Goal: Use online tool/utility: Utilize a website feature to perform a specific function

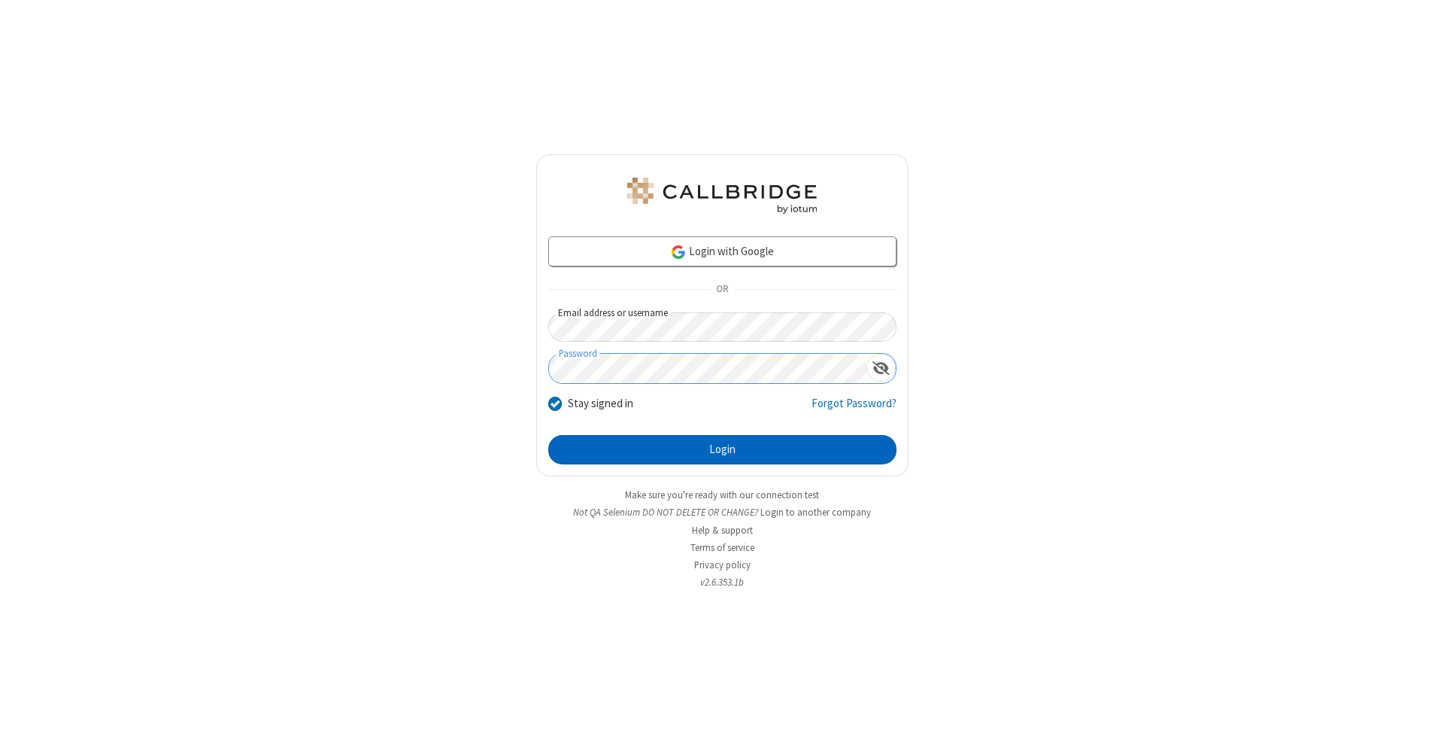
click at [722, 450] on button "Login" at bounding box center [722, 450] width 348 height 30
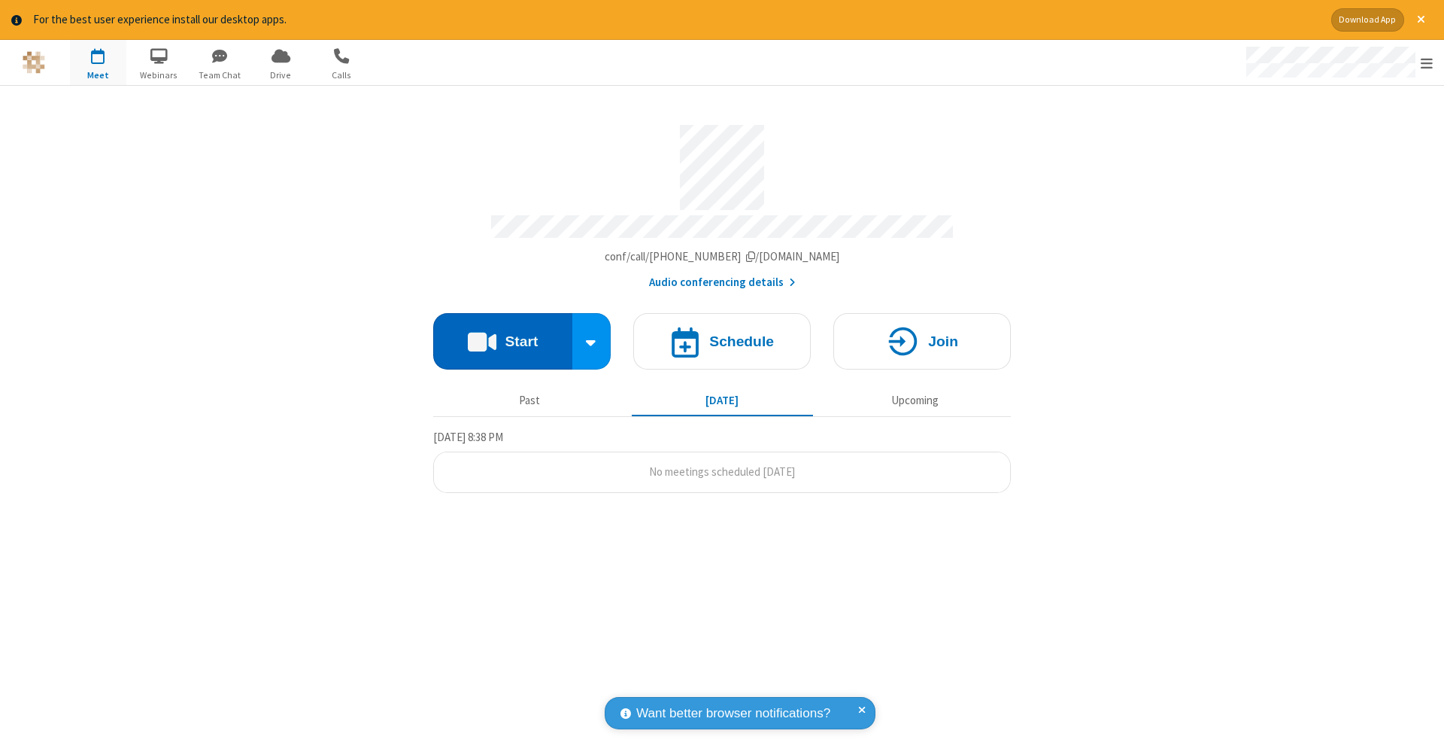
click at [503, 333] on button "Start" at bounding box center [502, 341] width 139 height 56
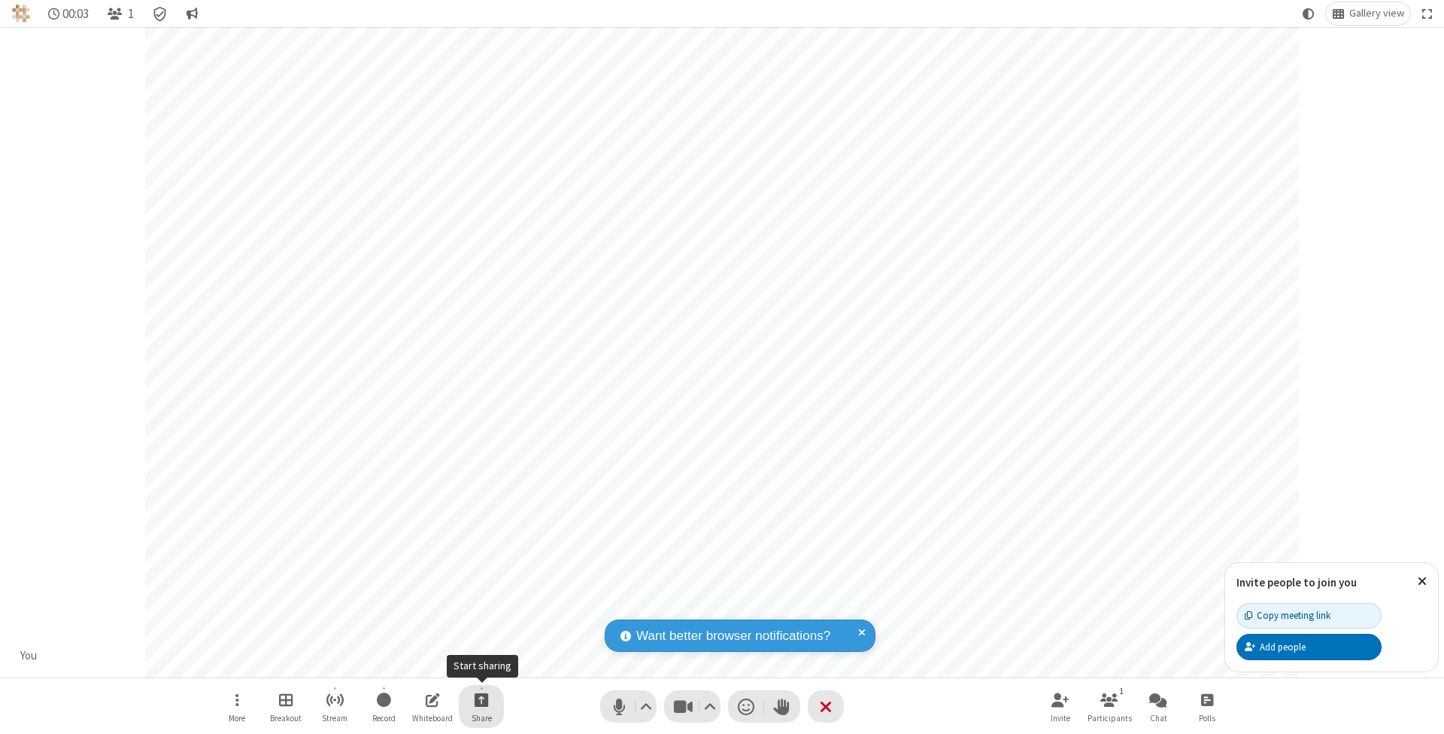
click at [481, 699] on span "Start sharing" at bounding box center [482, 699] width 14 height 19
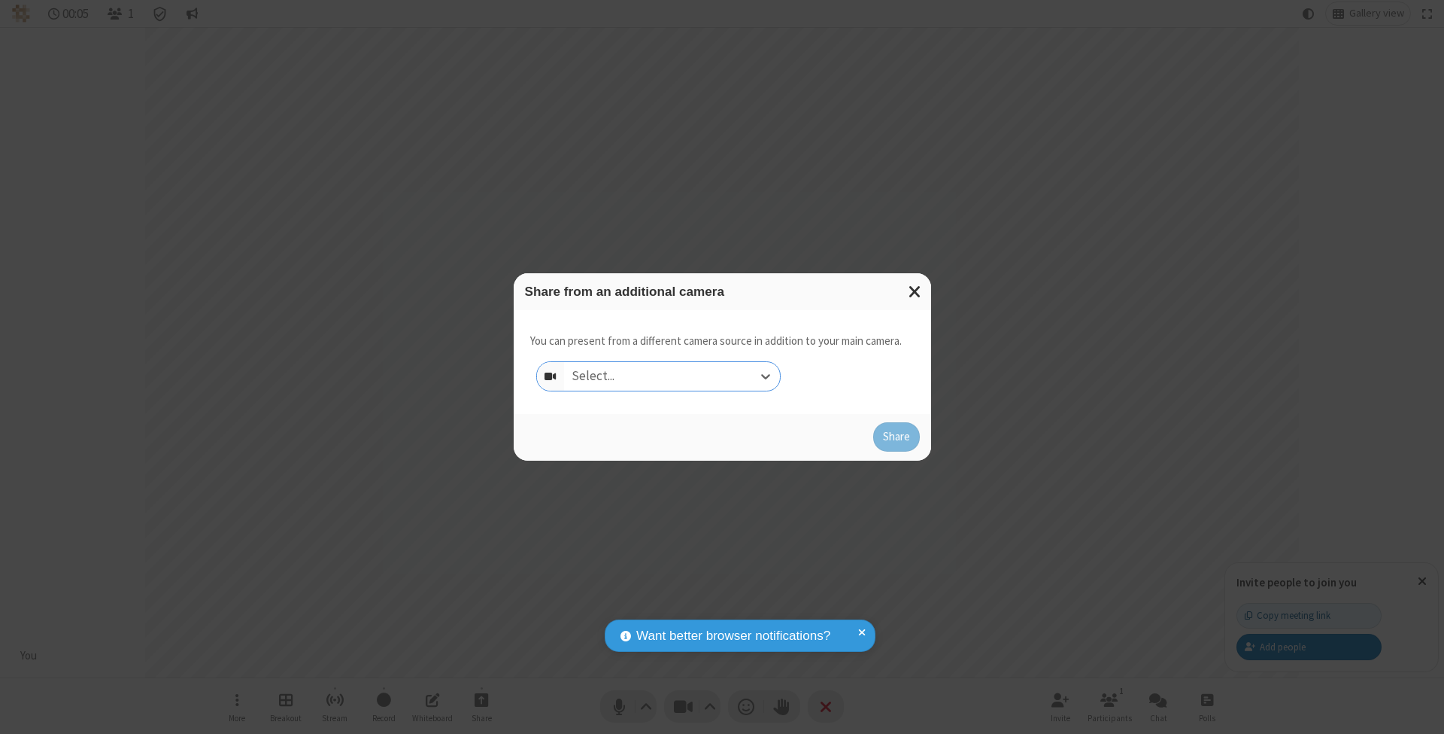
click at [672, 375] on div "Select..." at bounding box center [672, 376] width 216 height 29
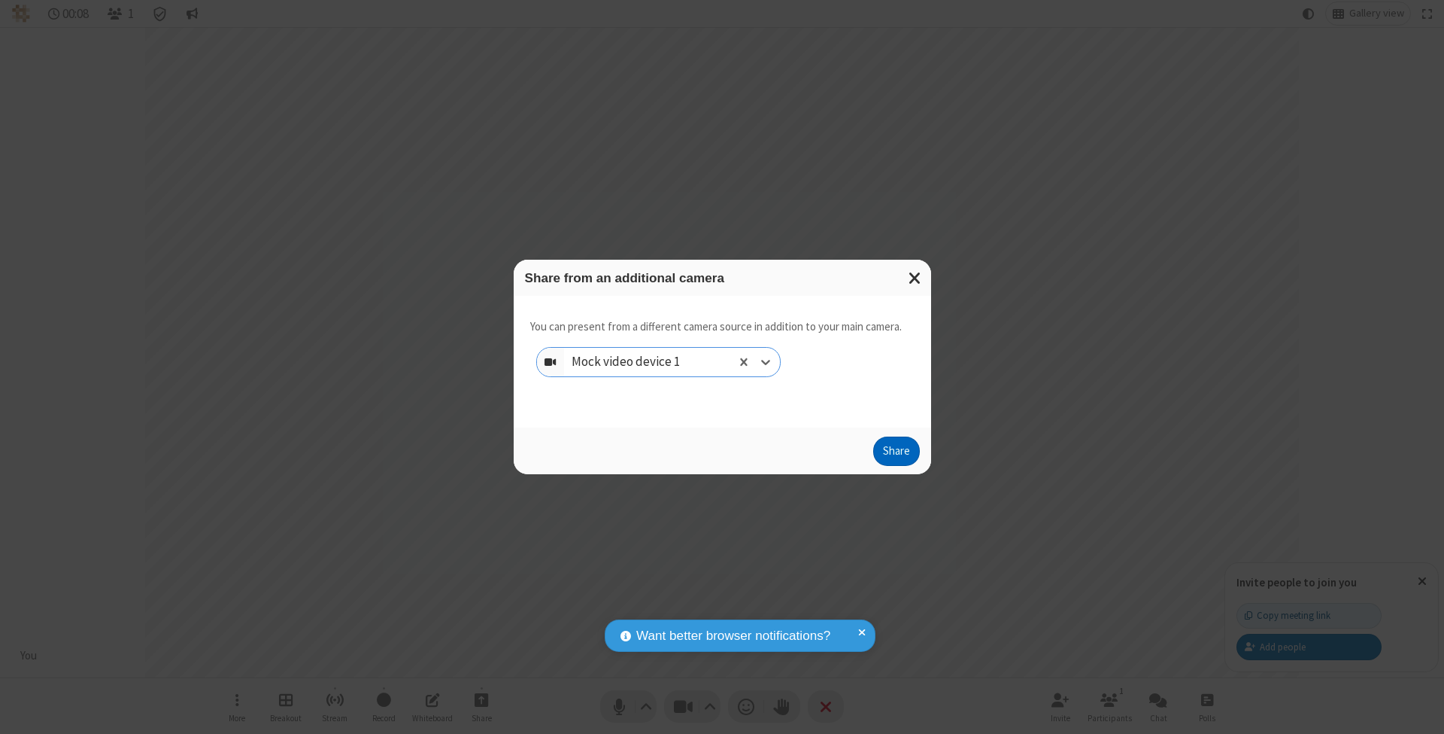
click at [896, 465] on button "Share" at bounding box center [896, 451] width 47 height 30
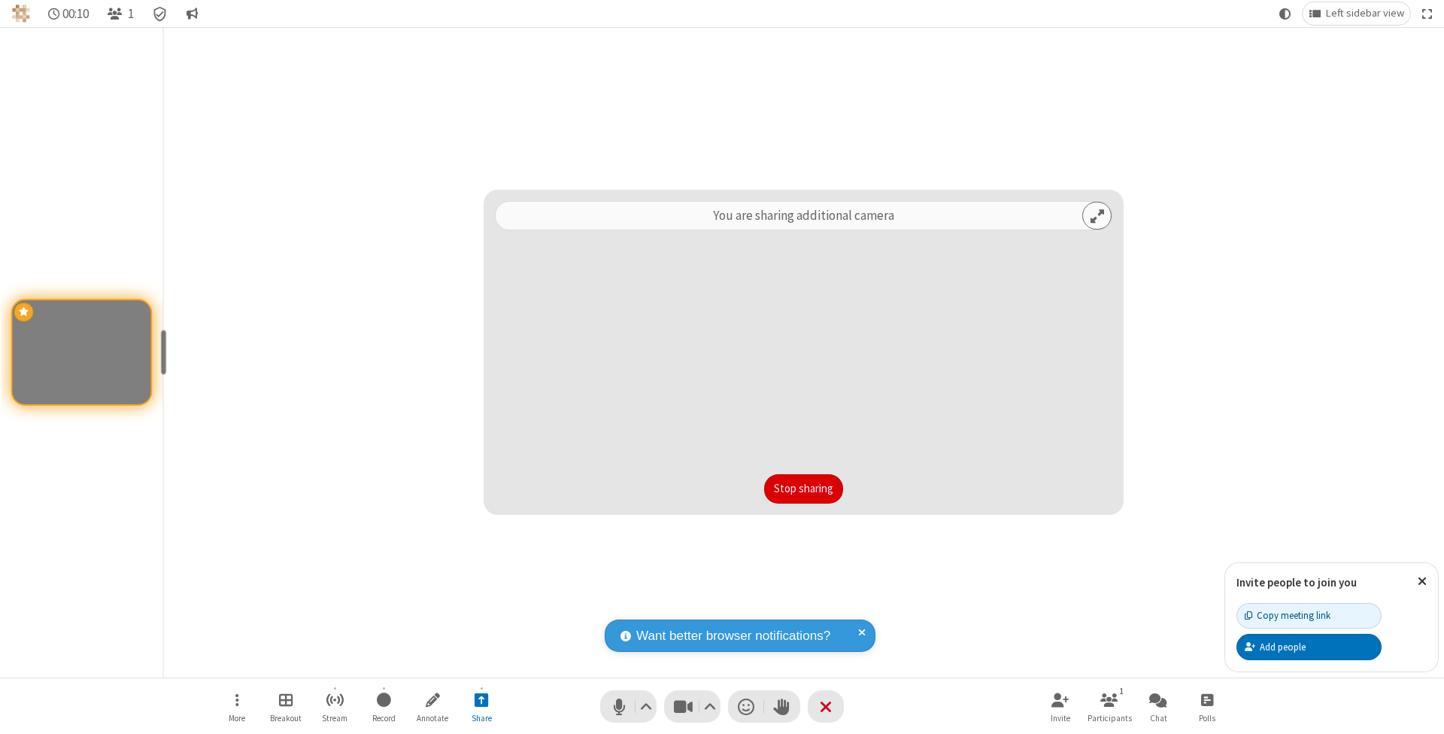
click at [803, 488] on button "Stop sharing" at bounding box center [803, 489] width 79 height 30
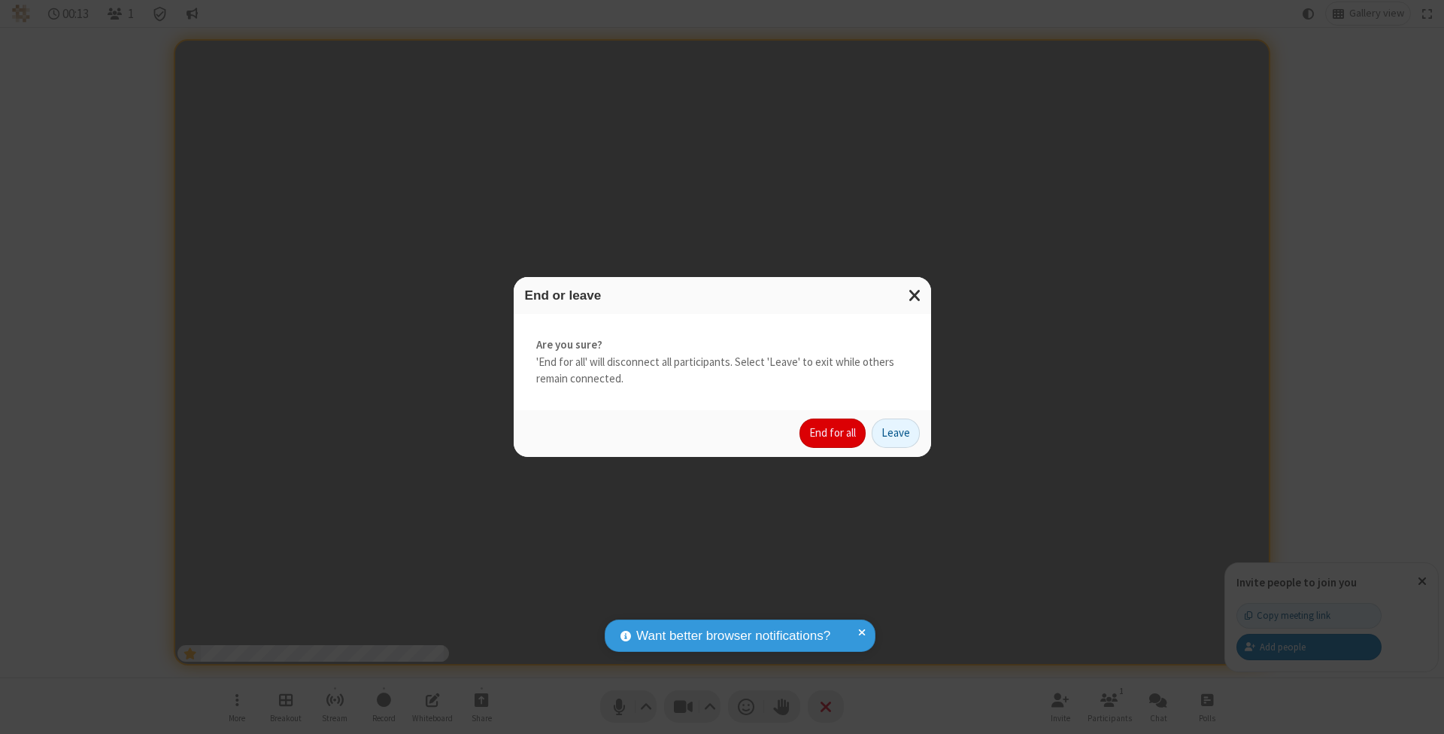
click at [834, 432] on button "End for all" at bounding box center [833, 433] width 66 height 30
